Goal: Information Seeking & Learning: Learn about a topic

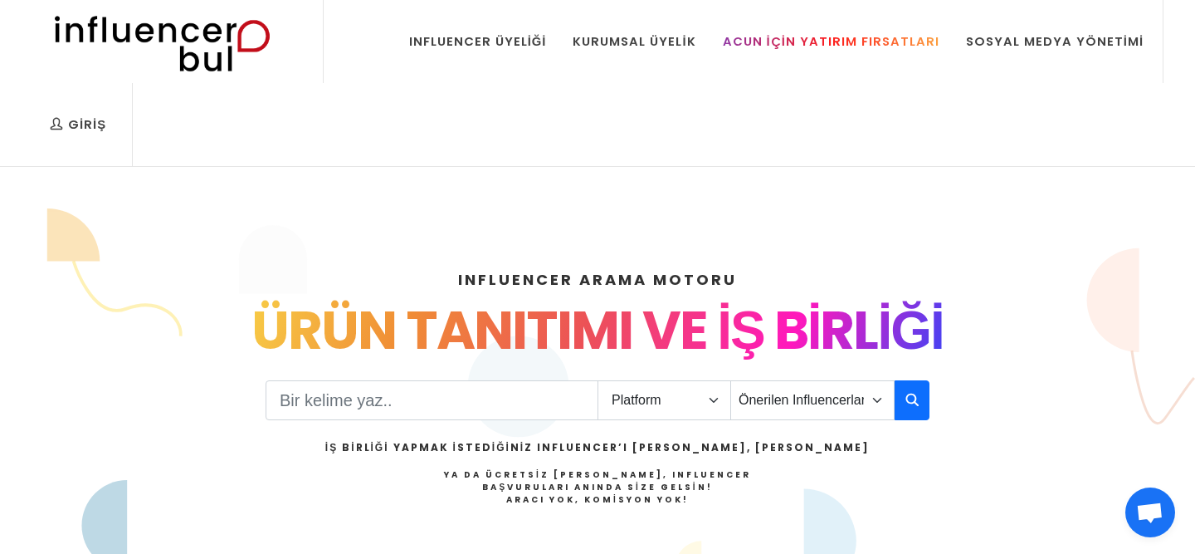
click at [875, 30] on link "Acun İçin Yatırım Fırsatları" at bounding box center [831, 41] width 242 height 83
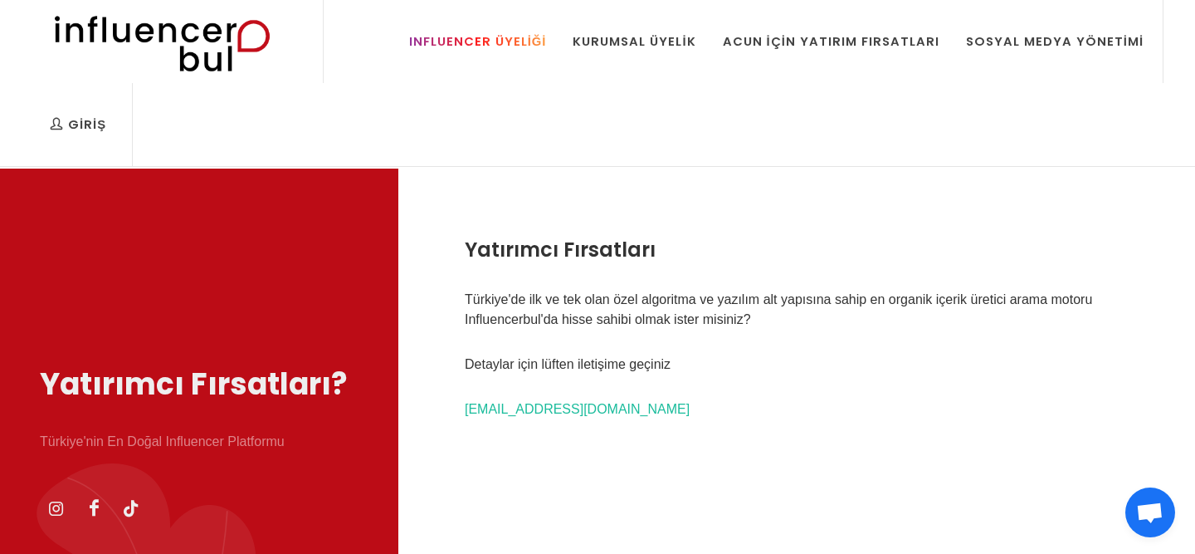
click at [529, 45] on div "Influencer Üyeliği" at bounding box center [478, 41] width 138 height 18
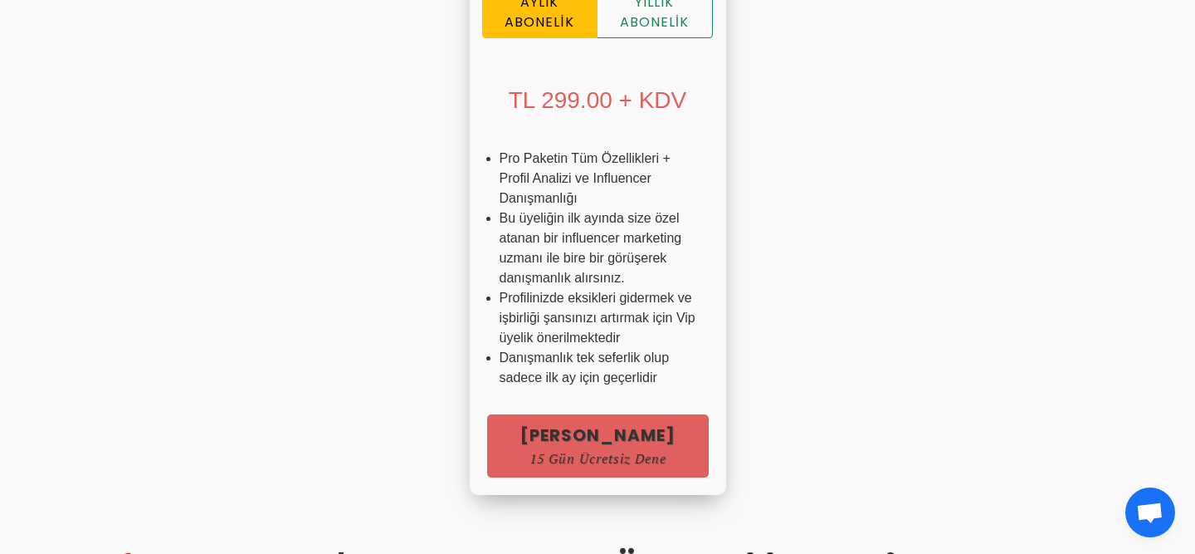
scroll to position [1354, 0]
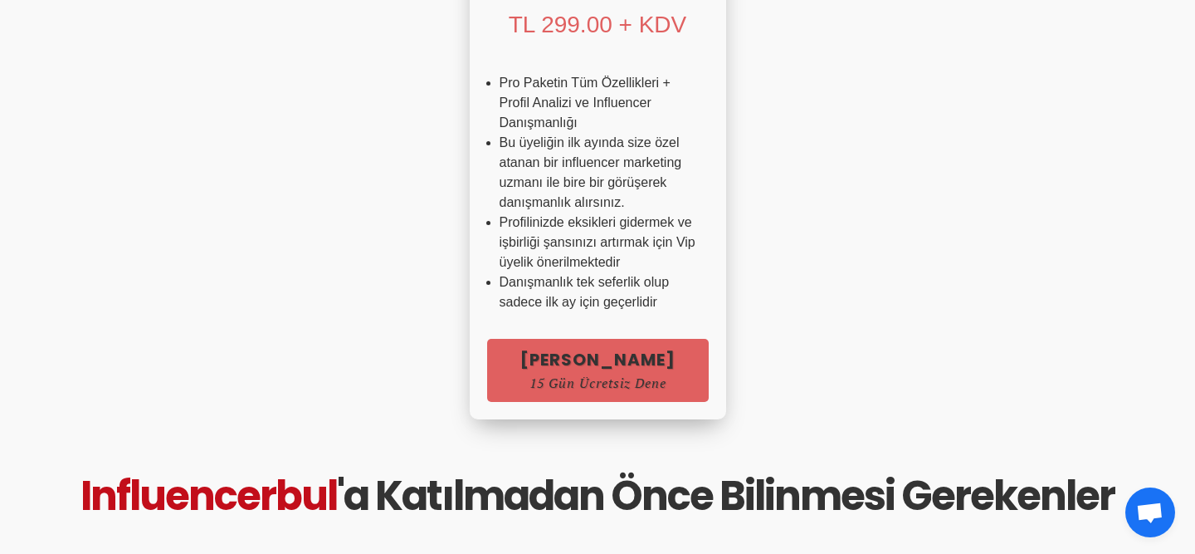
scroll to position [1430, 0]
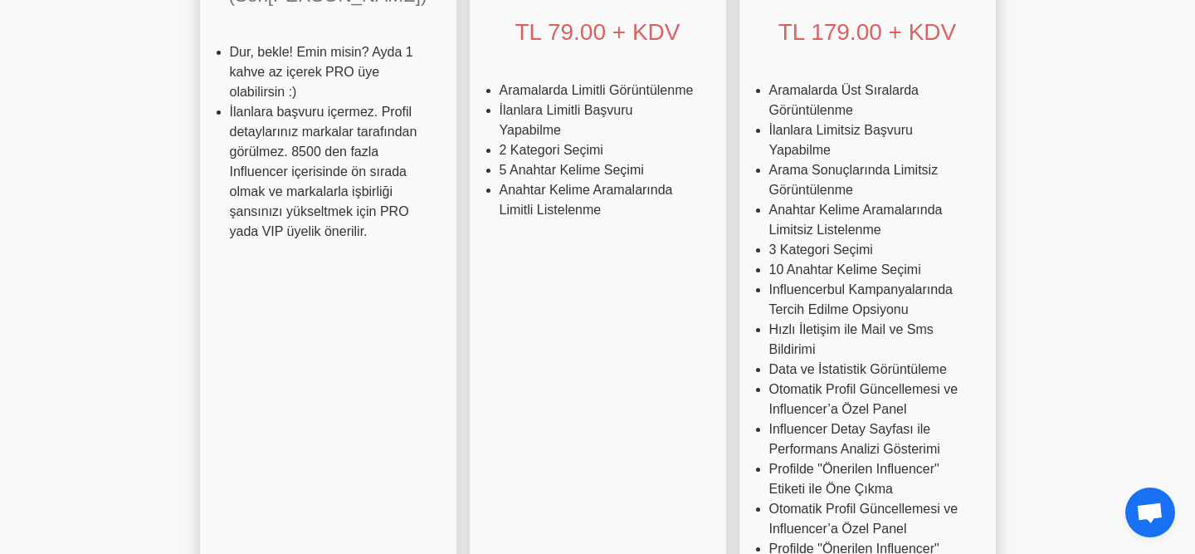
scroll to position [0, 0]
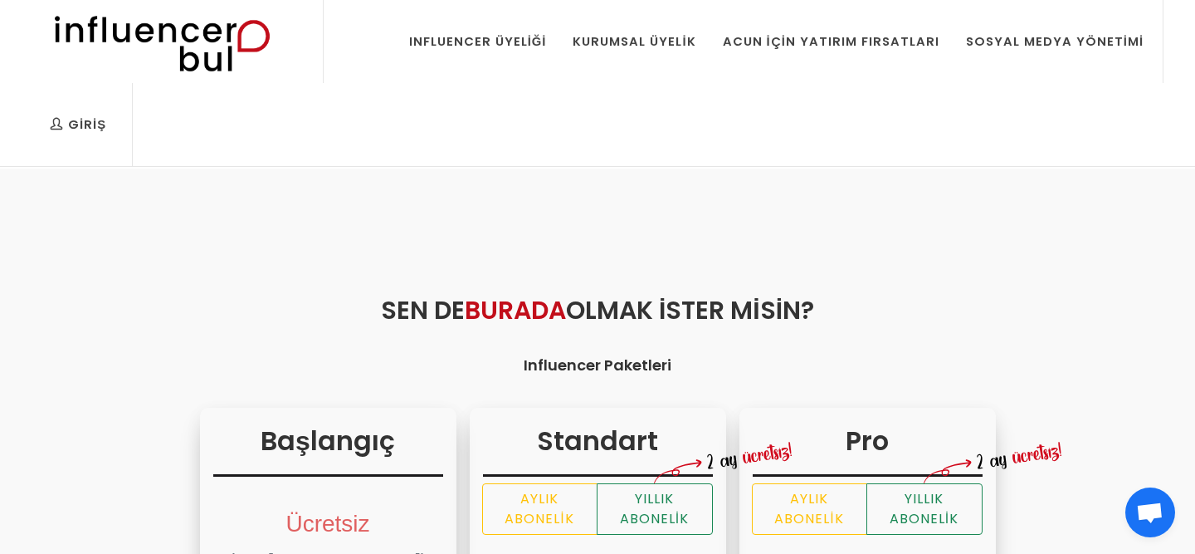
click at [0, 0] on img at bounding box center [0, 0] width 0 height 0
